Goal: Task Accomplishment & Management: Use online tool/utility

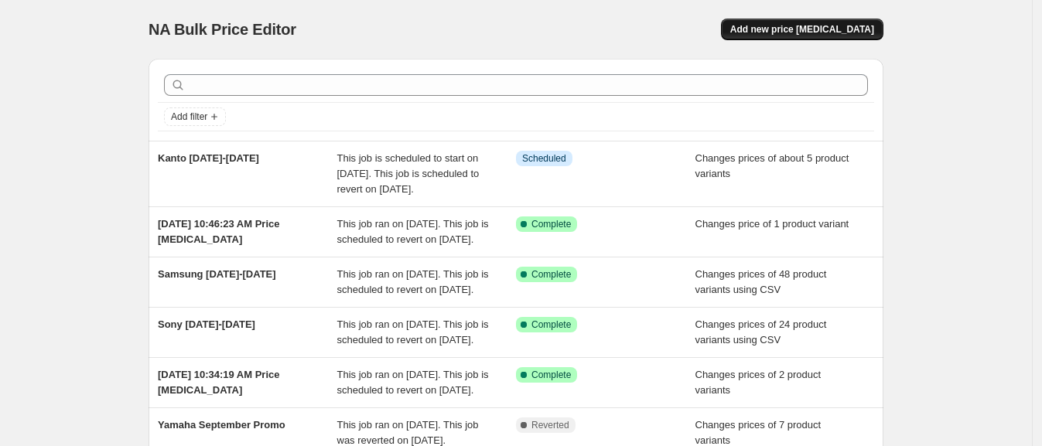
click at [803, 23] on span "Add new price [MEDICAL_DATA]" at bounding box center [802, 29] width 144 height 12
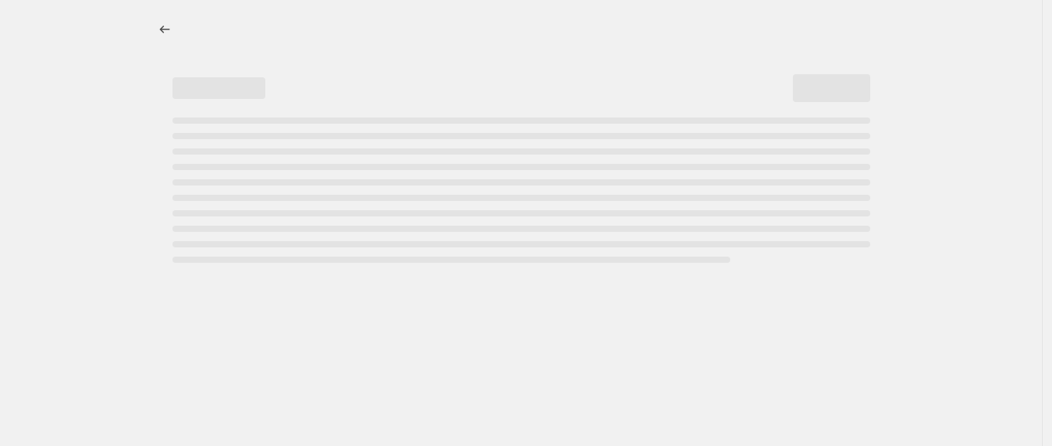
select select "percentage"
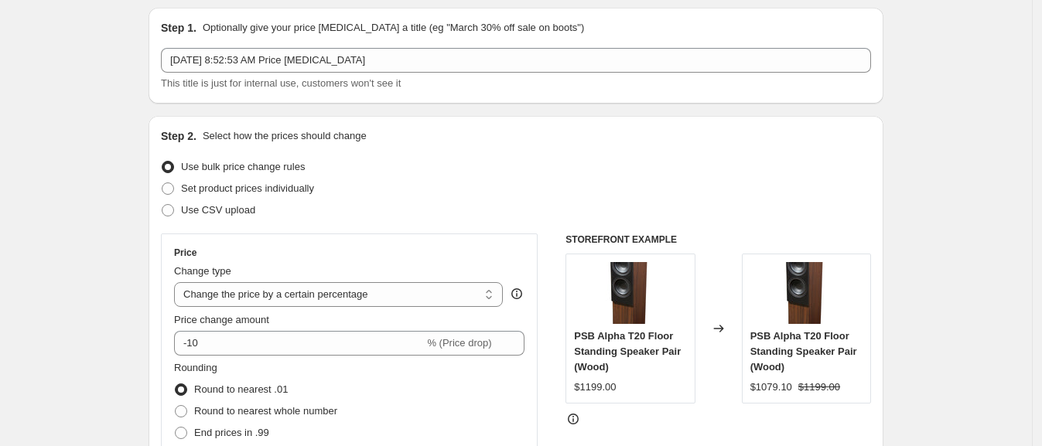
scroll to position [52, 0]
click at [287, 186] on span "Set product prices individually" at bounding box center [247, 188] width 133 height 12
click at [162, 182] on input "Set product prices individually" at bounding box center [162, 182] width 1 height 1
radio input "true"
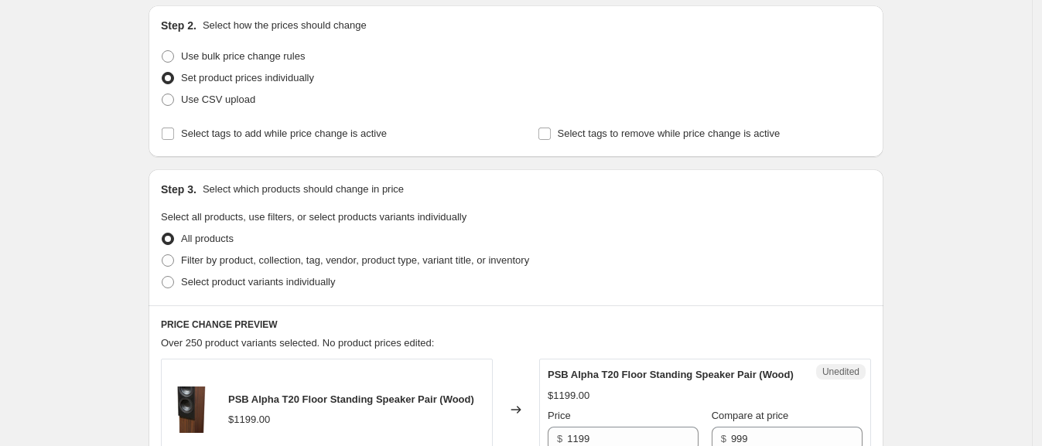
scroll to position [163, 0]
click at [235, 97] on span "Use CSV upload" at bounding box center [218, 98] width 74 height 12
click at [162, 93] on input "Use CSV upload" at bounding box center [162, 92] width 1 height 1
radio input "true"
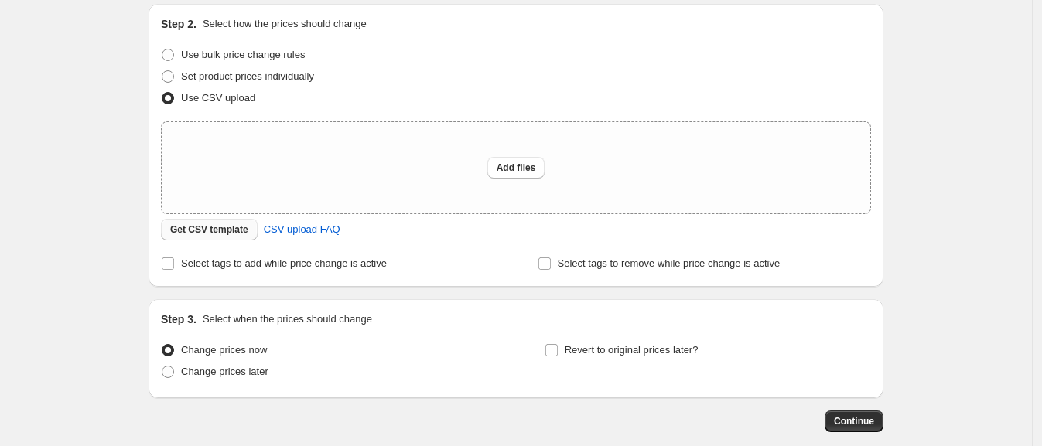
click at [221, 232] on span "Get CSV template" at bounding box center [209, 229] width 78 height 12
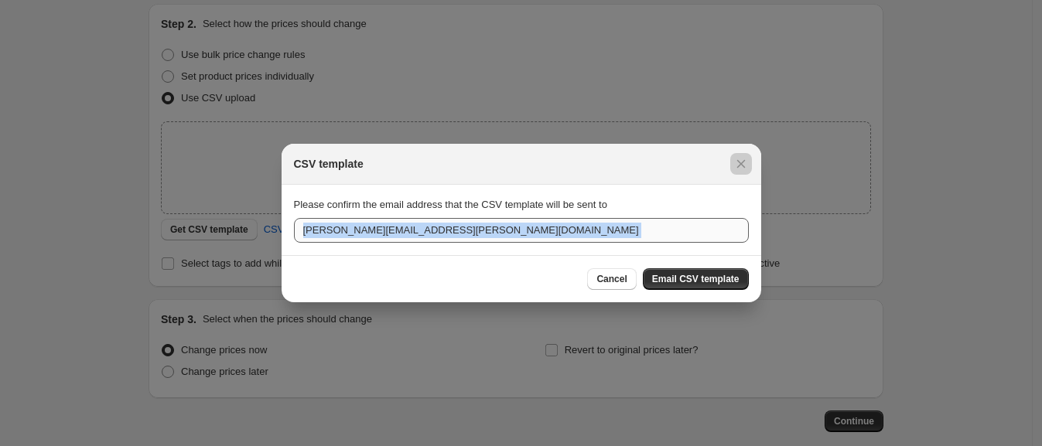
drag, startPoint x: 221, startPoint y: 232, endPoint x: 503, endPoint y: 218, distance: 282.6
click at [684, 273] on span "Email CSV template" at bounding box center [695, 279] width 87 height 12
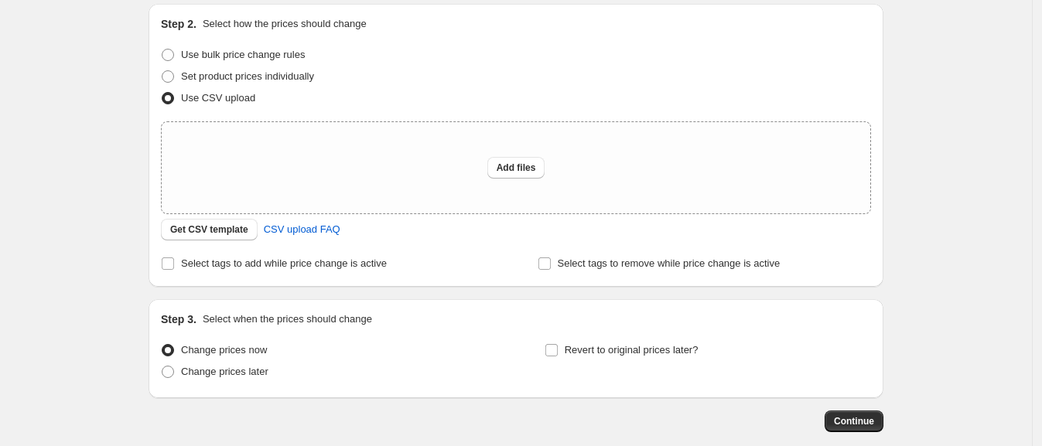
click at [93, 307] on div "Create new price [MEDICAL_DATA]. This page is ready Create new price [MEDICAL_D…" at bounding box center [516, 182] width 1032 height 690
